Goal: Navigation & Orientation: Understand site structure

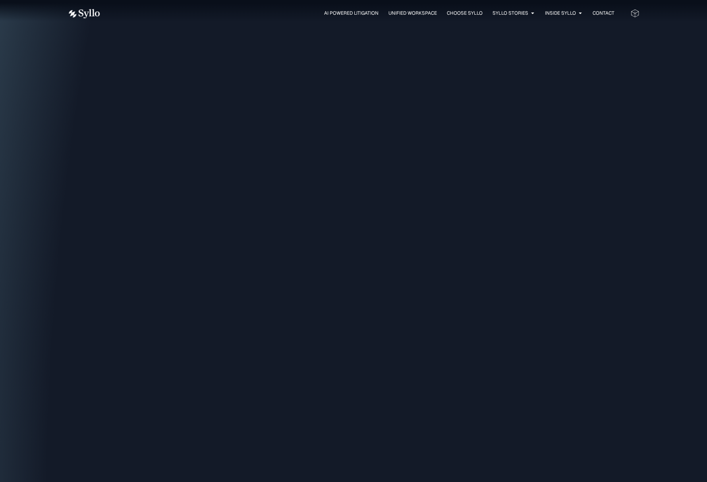
scroll to position [568, 0]
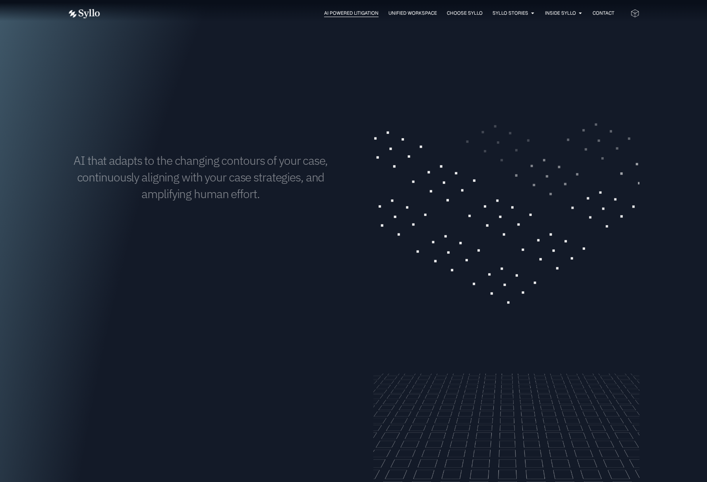
click at [340, 12] on span "AI Powered Litigation" at bounding box center [351, 13] width 54 height 7
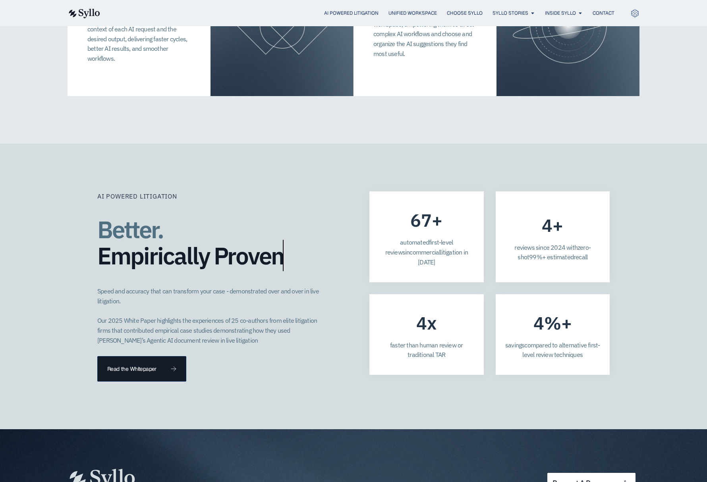
scroll to position [2187, 0]
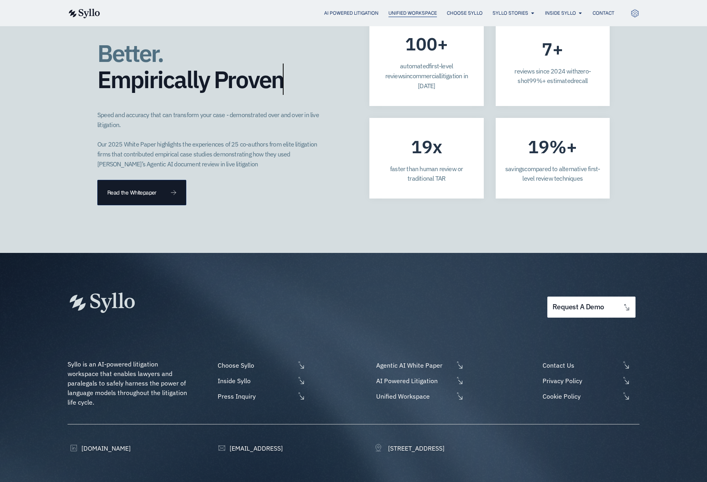
click at [406, 14] on span "Unified Workspace" at bounding box center [412, 13] width 48 height 7
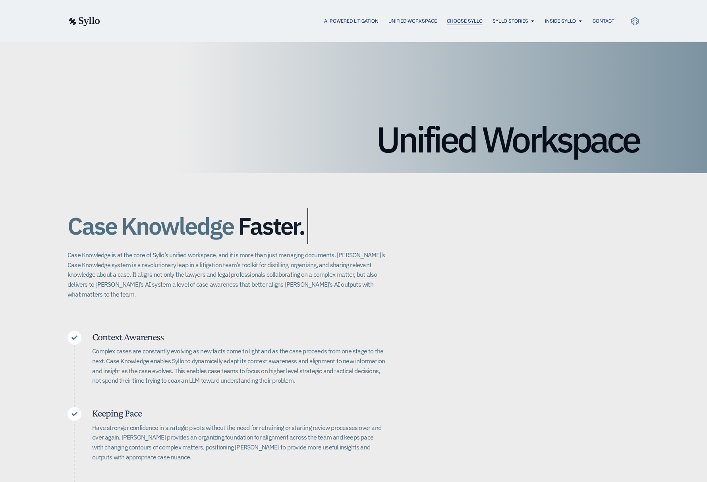
click at [474, 21] on span "Choose Syllo" at bounding box center [465, 20] width 36 height 7
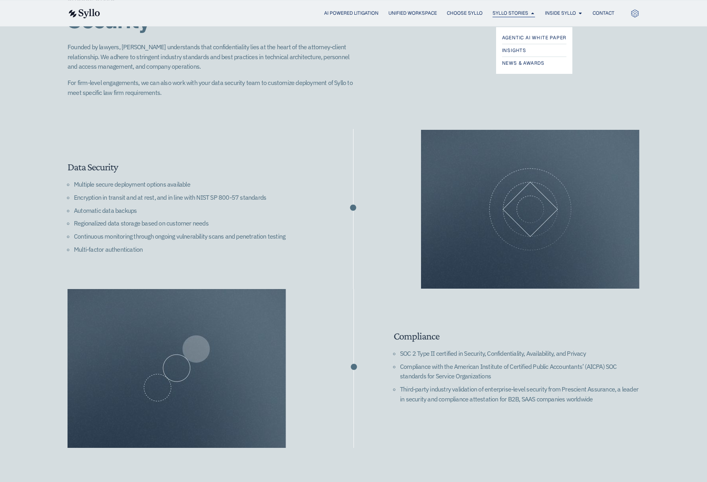
scroll to position [1064, 0]
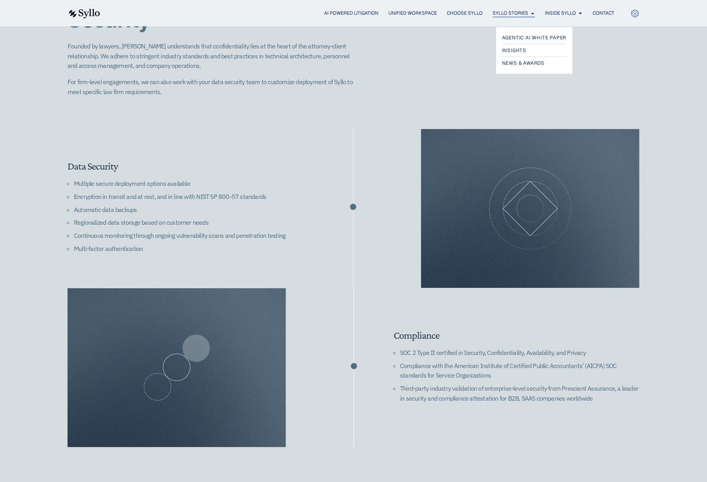
click at [506, 12] on span "Syllo Stories" at bounding box center [511, 13] width 36 height 7
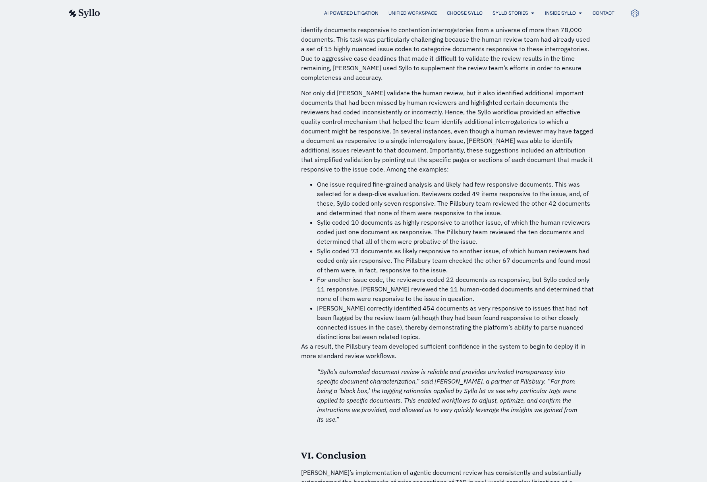
scroll to position [5372, 0]
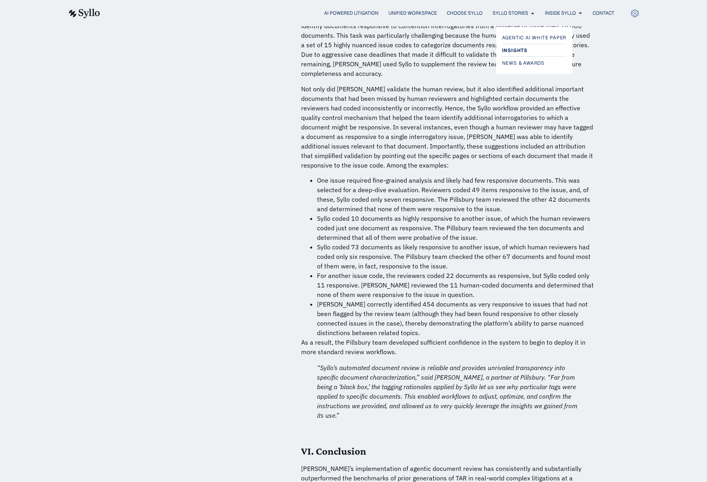
click at [518, 51] on span "Insights" at bounding box center [514, 51] width 25 height 10
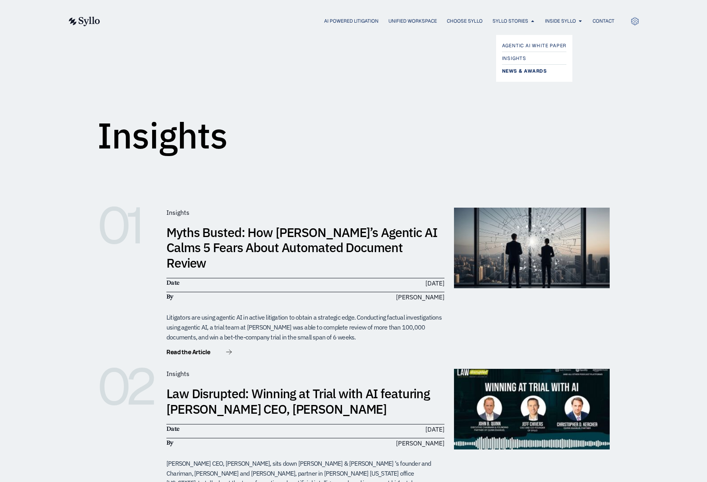
click at [518, 69] on span "News & Awards" at bounding box center [524, 71] width 45 height 10
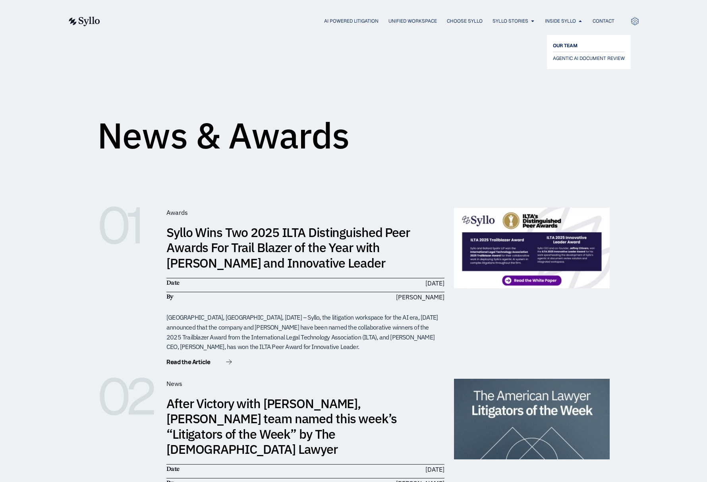
click at [562, 44] on span "OUR TEAM" at bounding box center [565, 46] width 25 height 10
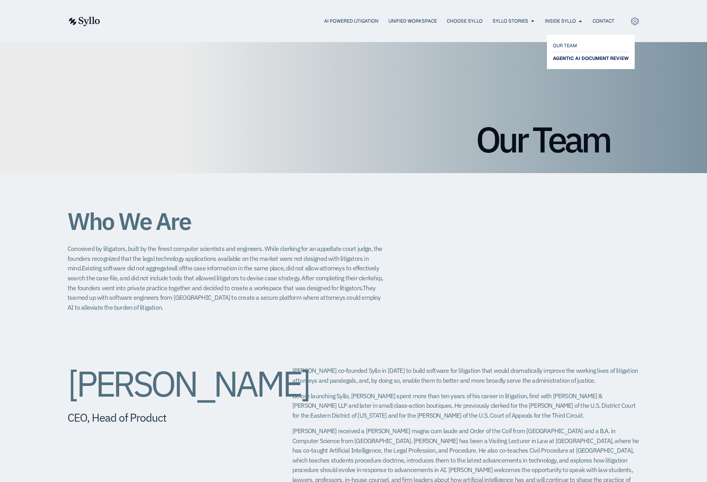
click at [580, 55] on span "AGENTIC AI DOCUMENT REVIEW" at bounding box center [591, 59] width 76 height 10
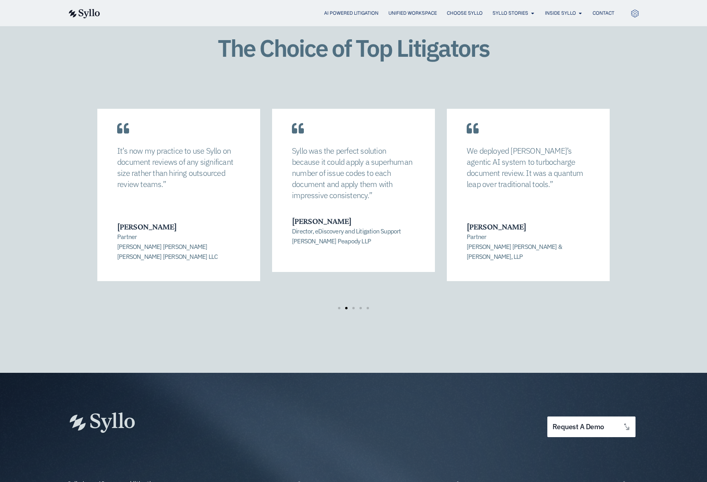
scroll to position [1181, 0]
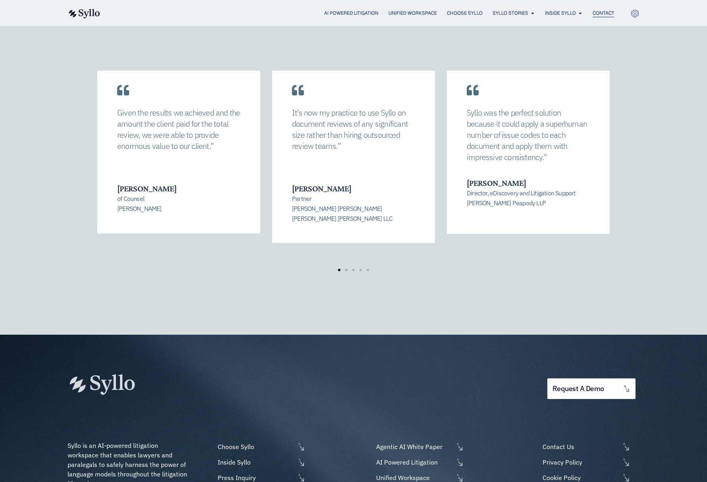
click at [610, 11] on span "Contact" at bounding box center [604, 13] width 22 height 7
